Goal: Task Accomplishment & Management: Complete application form

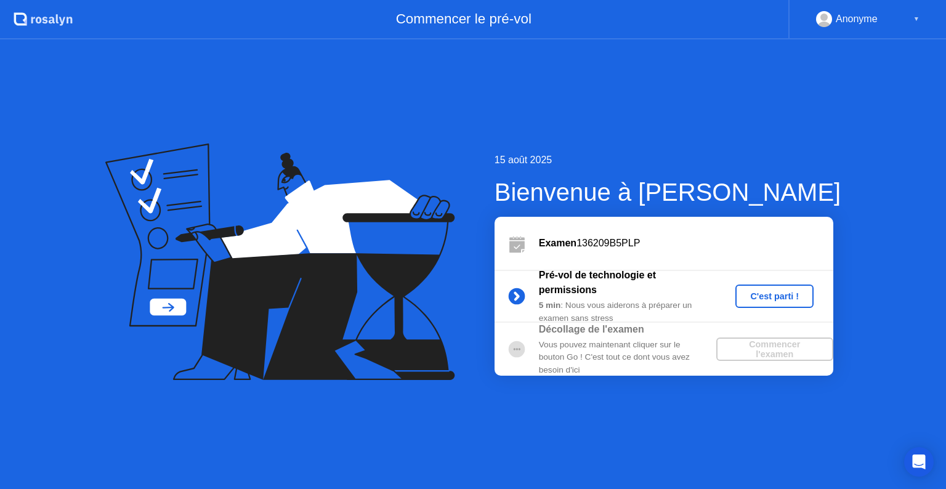
click at [766, 296] on div "C'est parti !" at bounding box center [775, 296] width 68 height 10
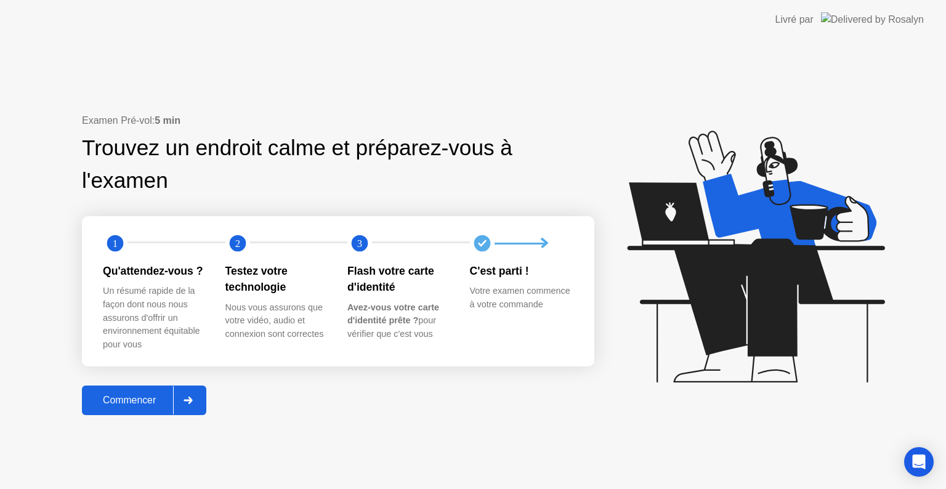
click at [142, 402] on div "Commencer" at bounding box center [129, 400] width 87 height 11
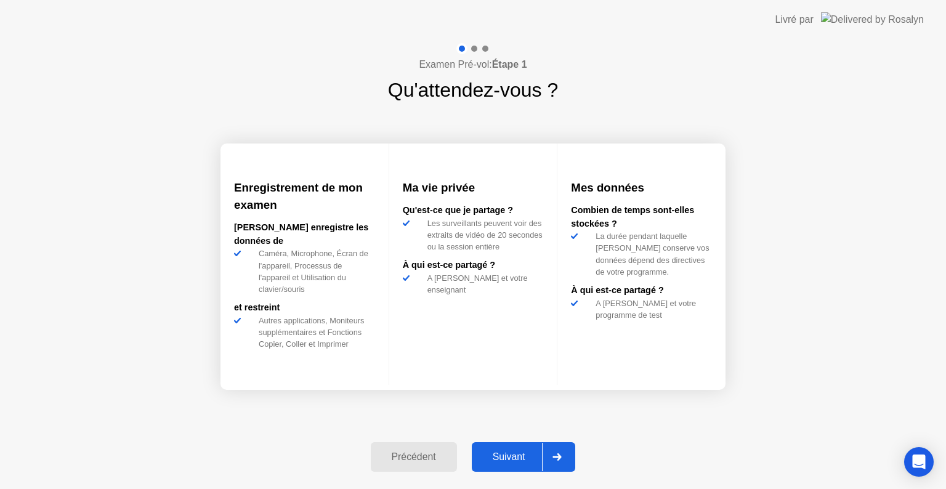
click at [510, 455] on div "Suivant" at bounding box center [509, 457] width 67 height 11
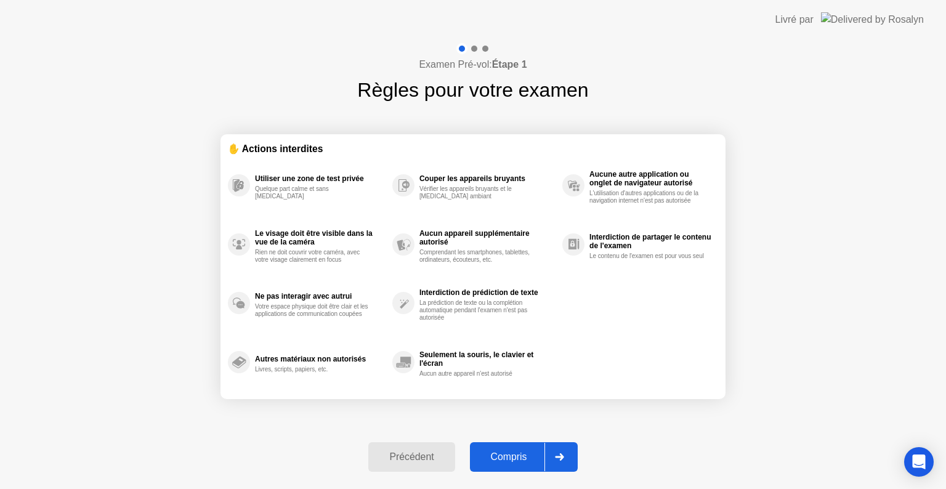
click at [510, 455] on div "Compris" at bounding box center [509, 457] width 71 height 11
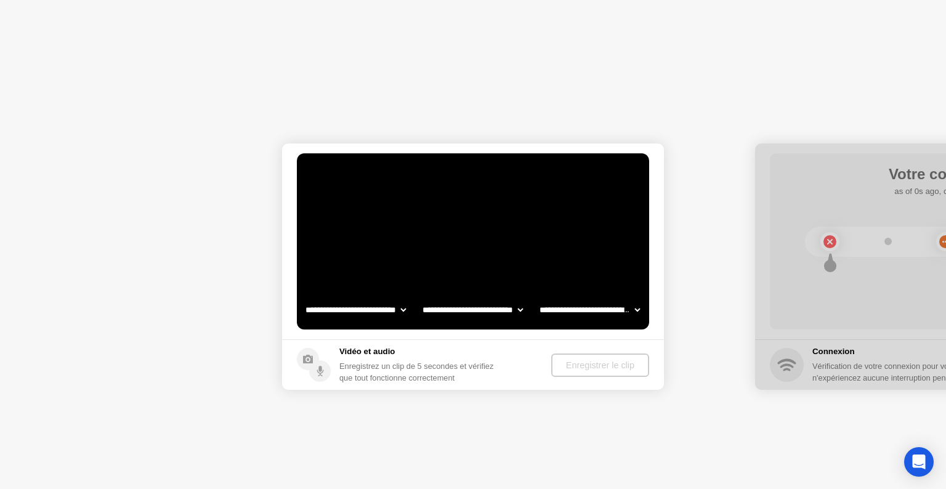
select select "**********"
select select "*******"
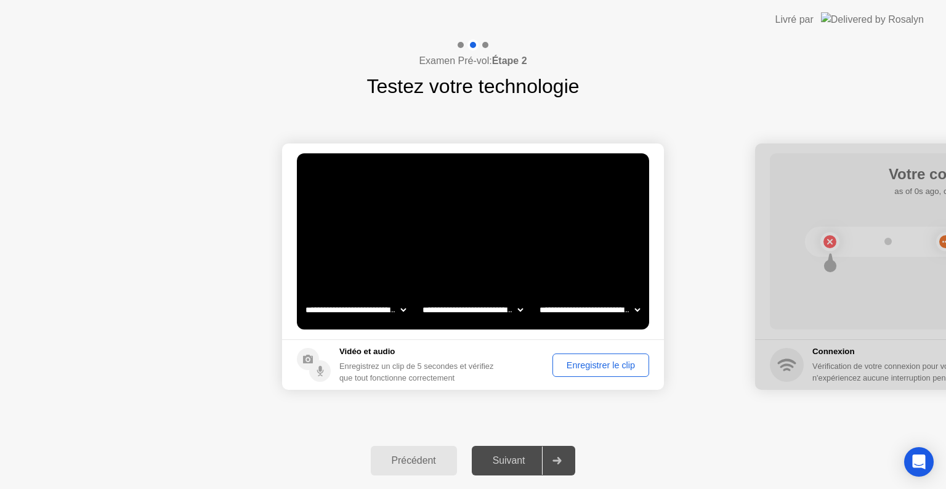
click at [607, 362] on div "Enregistrer le clip" at bounding box center [601, 365] width 88 height 10
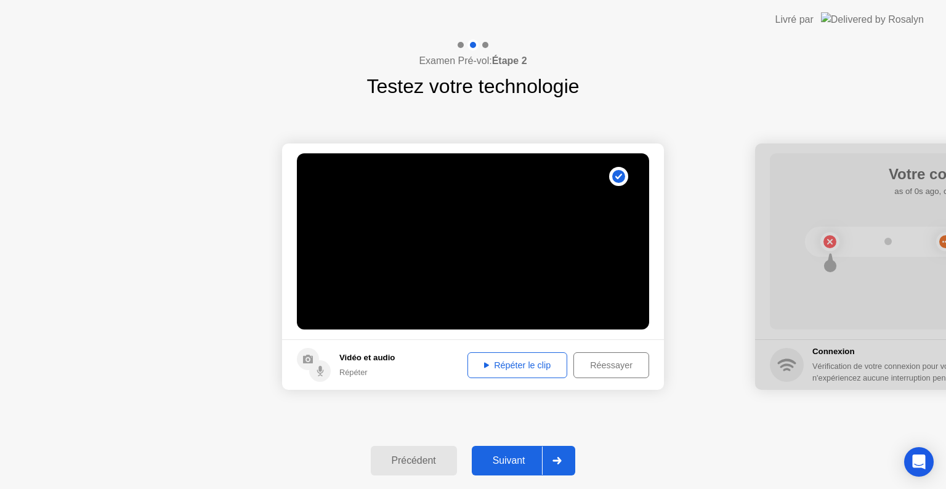
click at [527, 367] on div "Répéter le clip" at bounding box center [517, 365] width 91 height 10
click at [515, 463] on div "Suivant" at bounding box center [509, 460] width 67 height 11
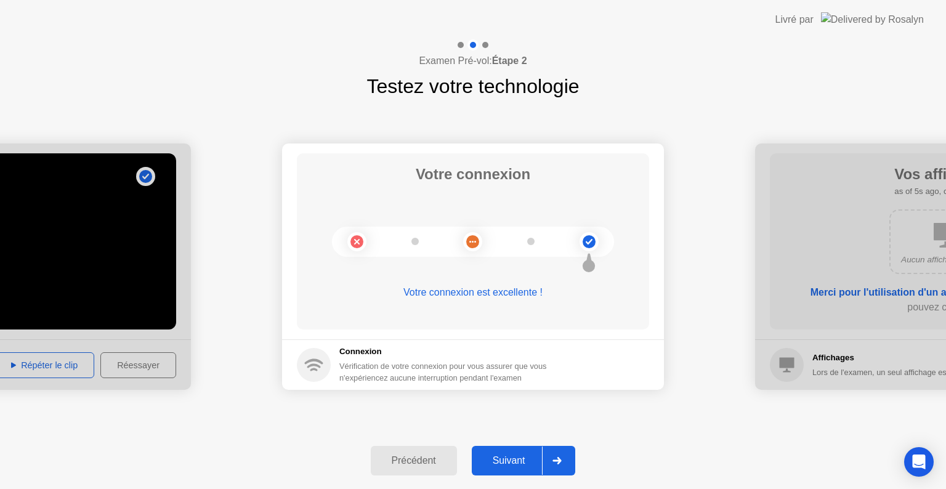
click at [515, 463] on div "Suivant" at bounding box center [509, 460] width 67 height 11
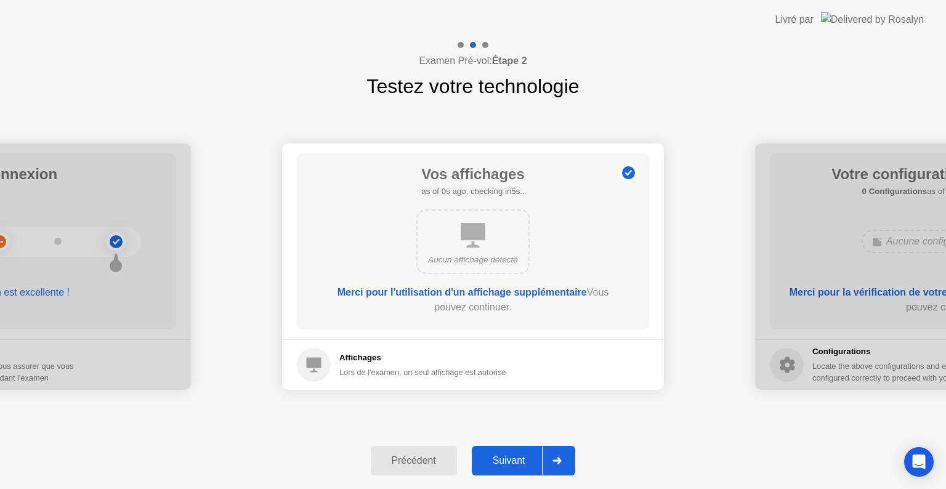
click at [515, 463] on div "Suivant" at bounding box center [509, 460] width 67 height 11
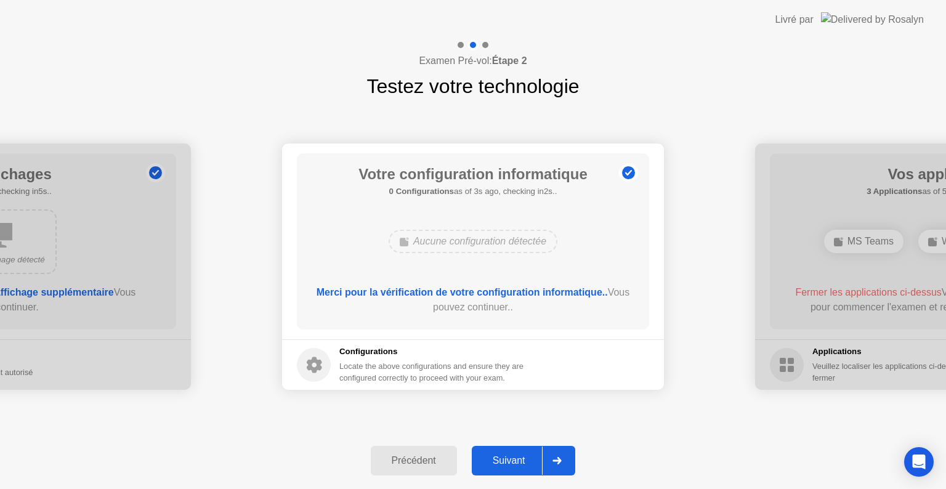
click at [515, 463] on div "Suivant" at bounding box center [509, 460] width 67 height 11
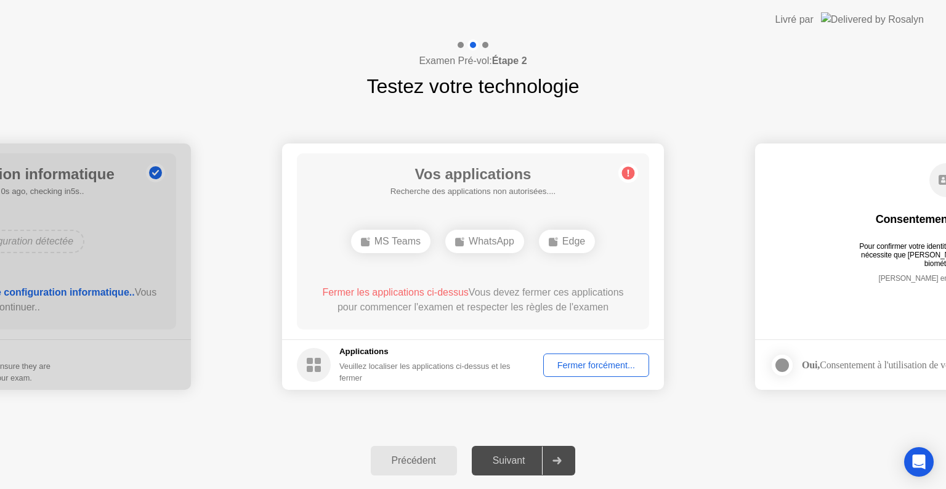
click at [590, 360] on div "Fermer forcément..." at bounding box center [596, 365] width 97 height 10
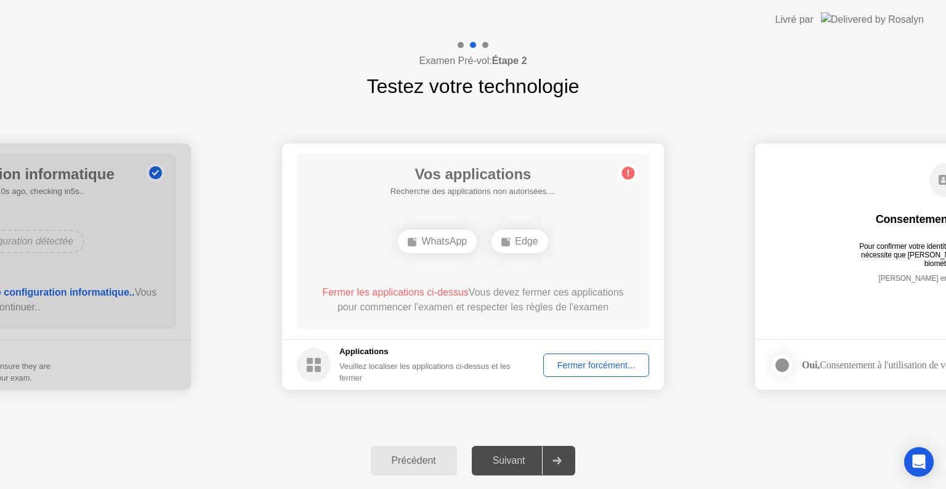
click at [579, 370] on div "Fermer forcément..." at bounding box center [596, 365] width 97 height 10
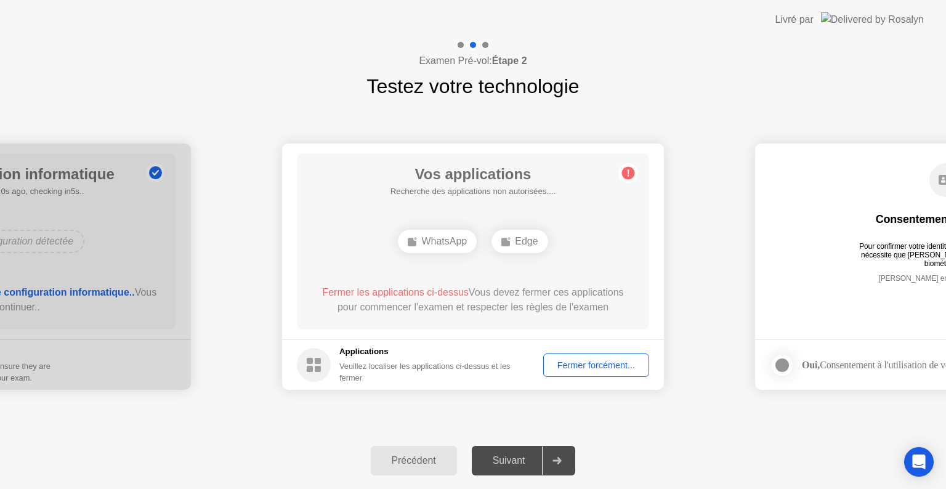
click at [569, 360] on div "Fermer forcément..." at bounding box center [596, 365] width 97 height 10
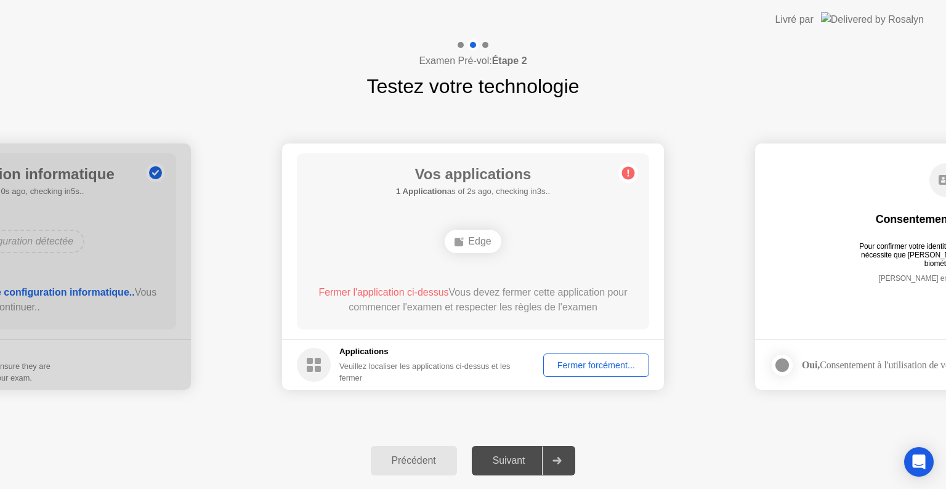
click at [572, 360] on div "Fermer forcément..." at bounding box center [596, 365] width 97 height 10
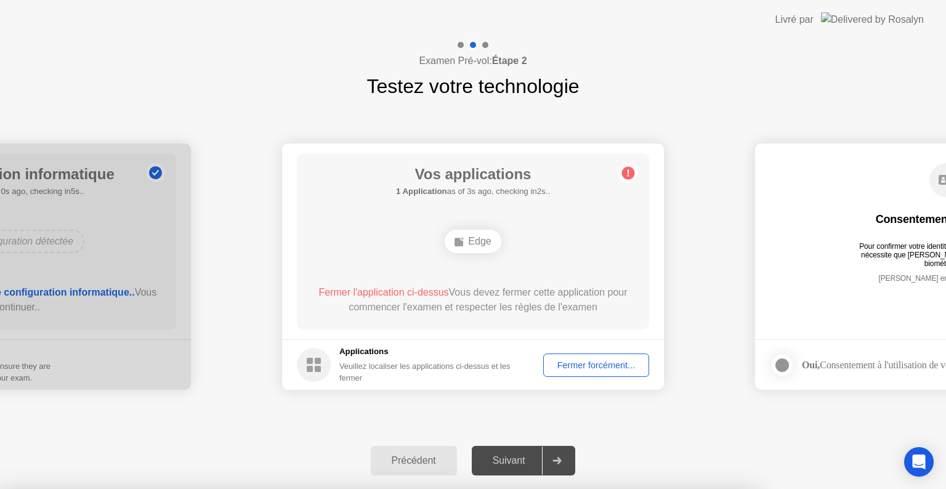
click at [663, 489] on div at bounding box center [473, 489] width 946 height 0
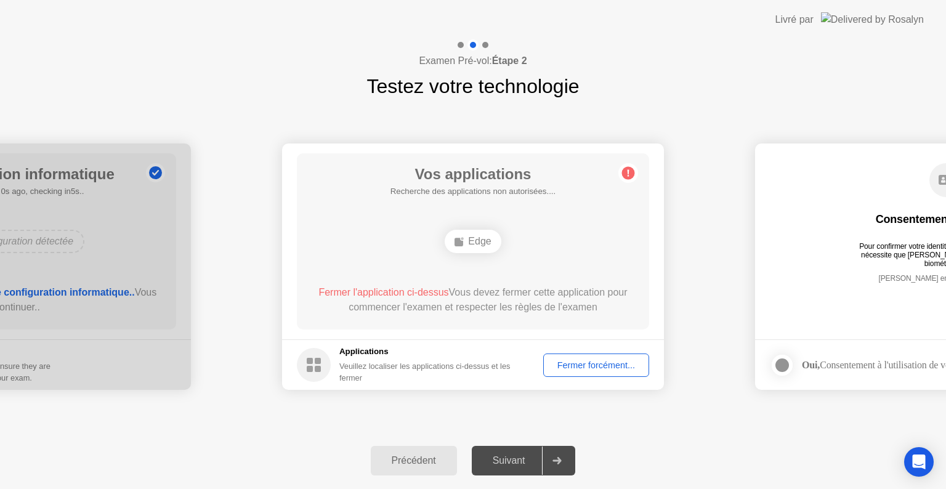
click at [508, 465] on div "Suivant" at bounding box center [509, 460] width 67 height 11
click at [554, 463] on div at bounding box center [557, 461] width 30 height 28
click at [590, 370] on div "Fermer forcément..." at bounding box center [596, 365] width 97 height 10
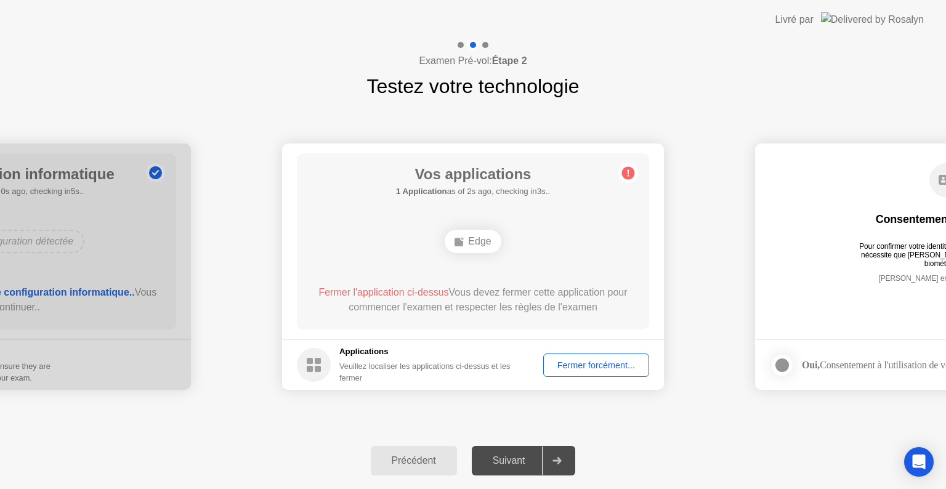
click at [572, 362] on div "Fermer forcément..." at bounding box center [596, 365] width 97 height 10
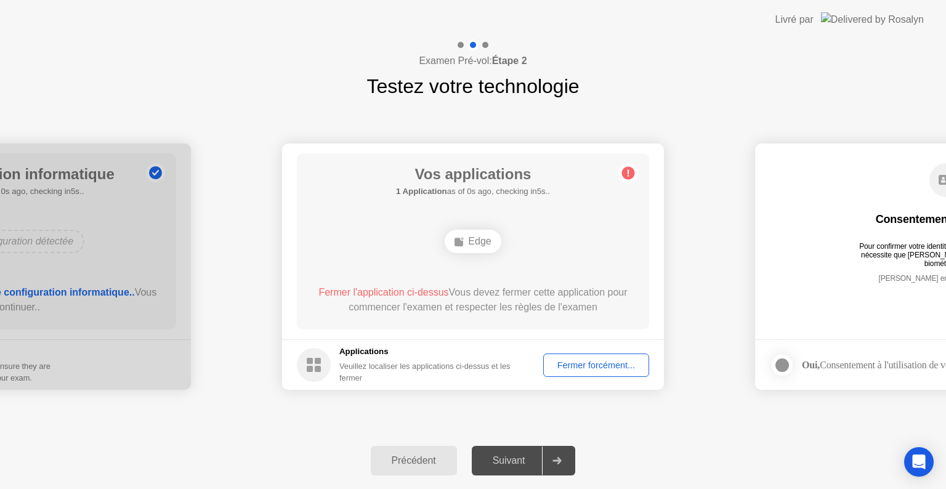
click at [588, 370] on div "Fermer forcément..." at bounding box center [596, 365] width 97 height 10
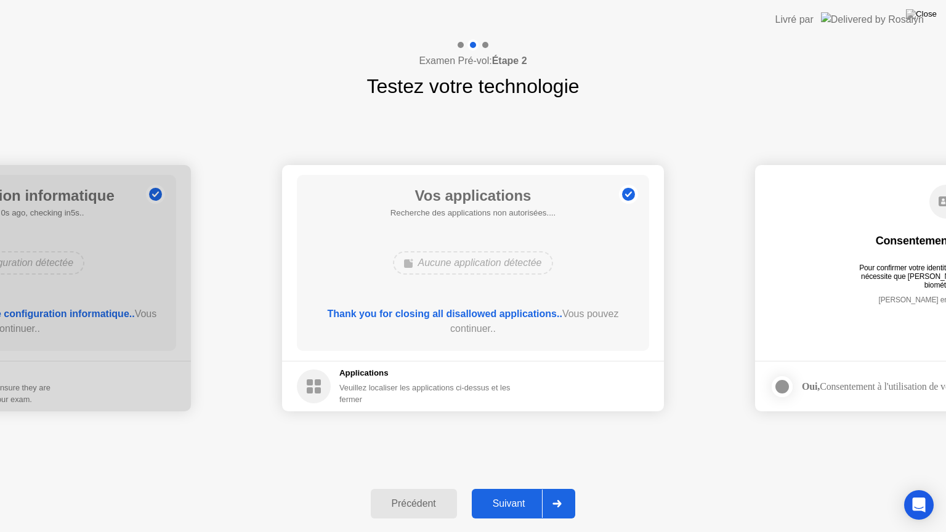
click at [511, 489] on div "Suivant" at bounding box center [509, 503] width 67 height 11
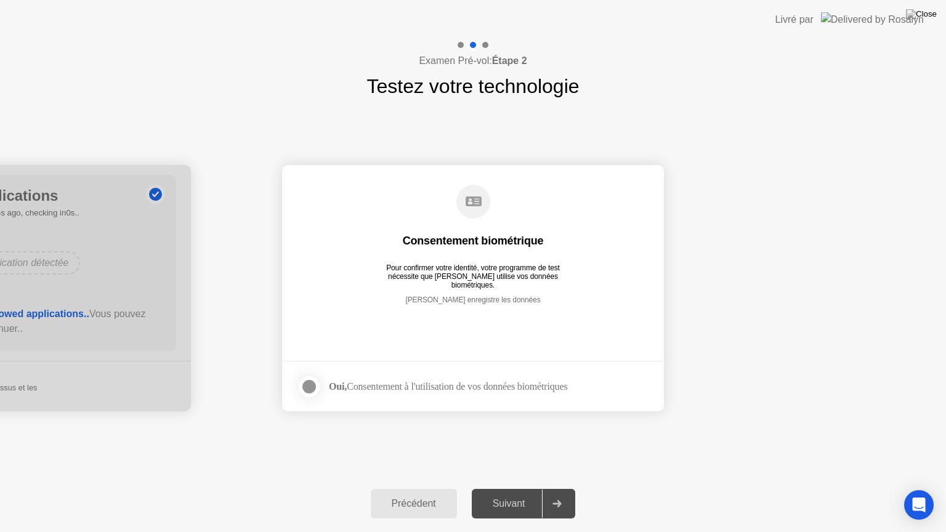
click at [311, 380] on div at bounding box center [309, 387] width 15 height 15
click at [512, 489] on div "Suivant" at bounding box center [509, 503] width 67 height 11
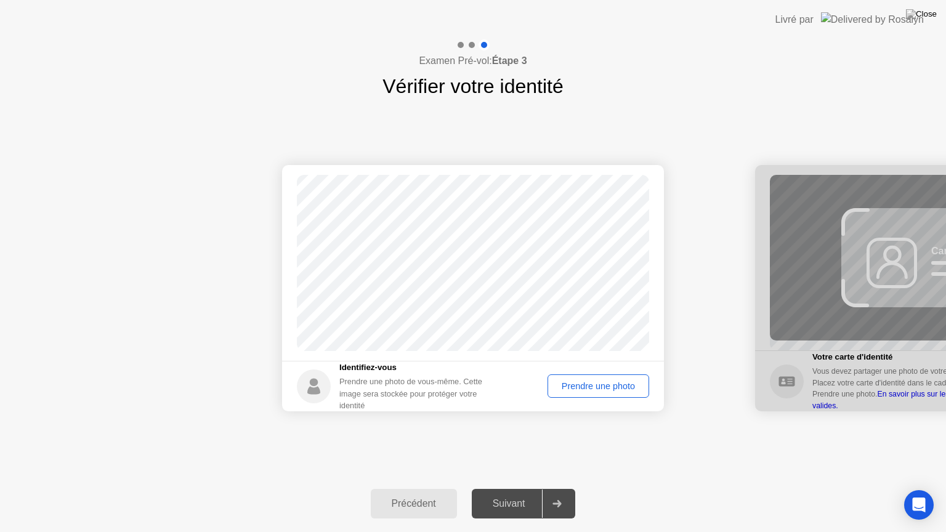
click at [604, 384] on div "Prendre une photo" at bounding box center [598, 386] width 93 height 10
click at [517, 489] on div "Suivant" at bounding box center [509, 503] width 67 height 11
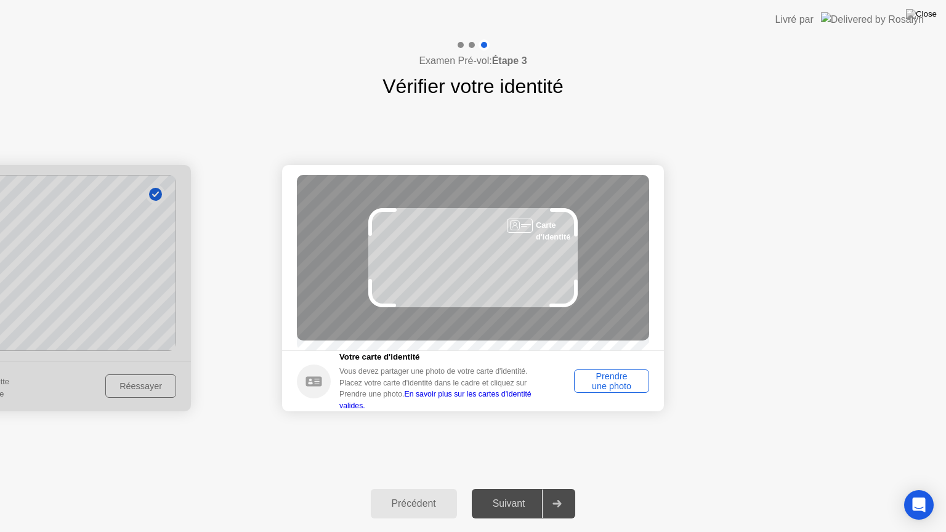
click at [626, 380] on div "Prendre une photo" at bounding box center [612, 382] width 67 height 20
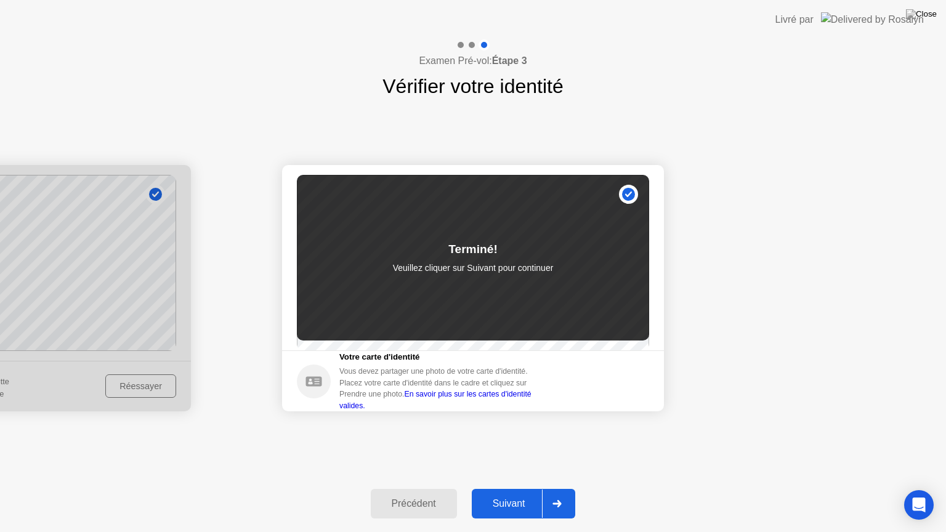
click at [508, 489] on div "Suivant" at bounding box center [509, 503] width 67 height 11
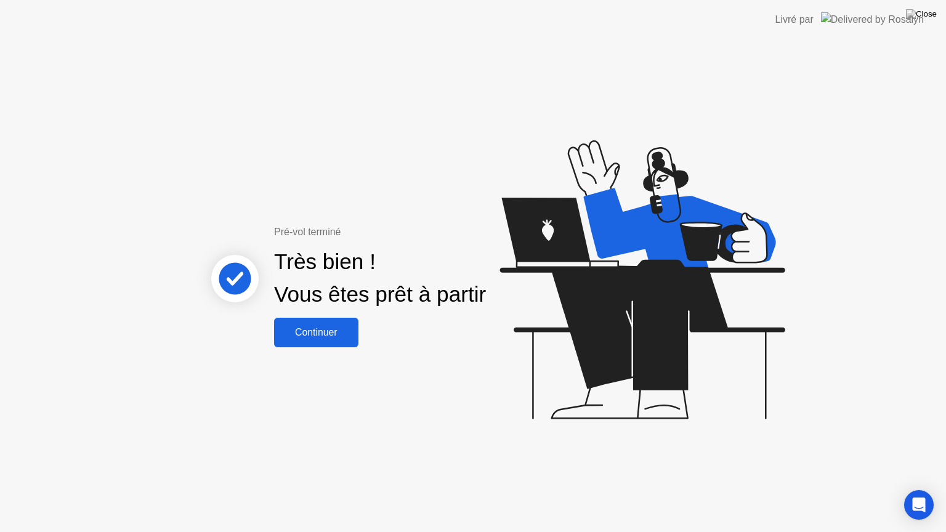
click at [311, 332] on div "Continuer" at bounding box center [316, 332] width 77 height 11
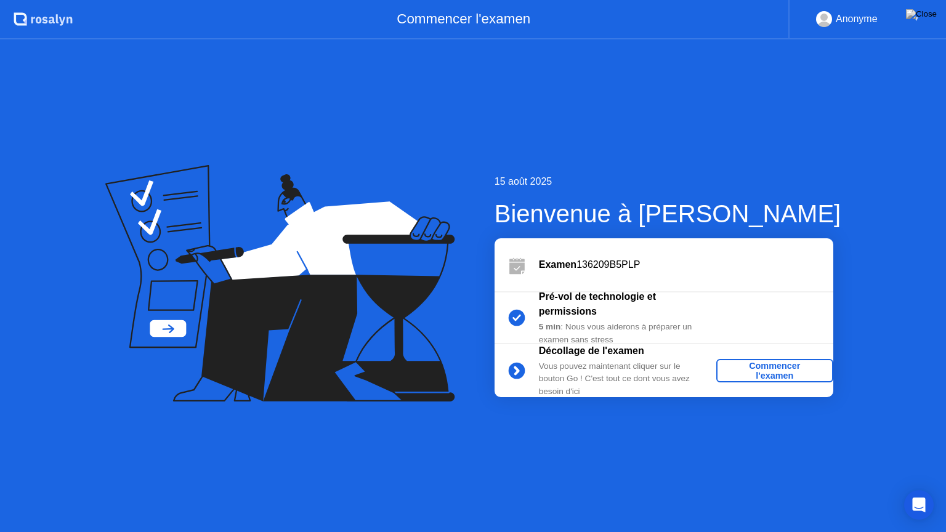
click at [779, 376] on div "Commencer l'examen" at bounding box center [774, 371] width 107 height 20
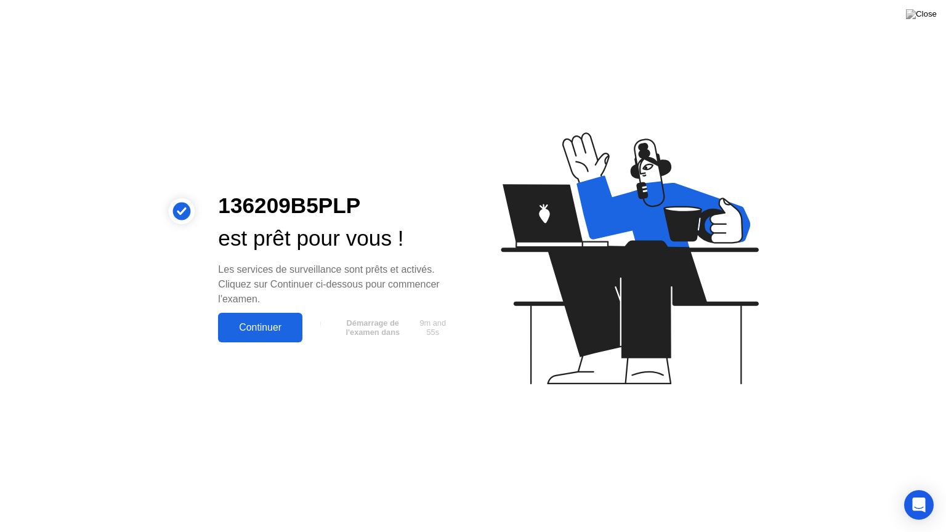
click at [239, 327] on div "Continuer" at bounding box center [260, 327] width 77 height 11
